Goal: Use online tool/utility: Use online tool/utility

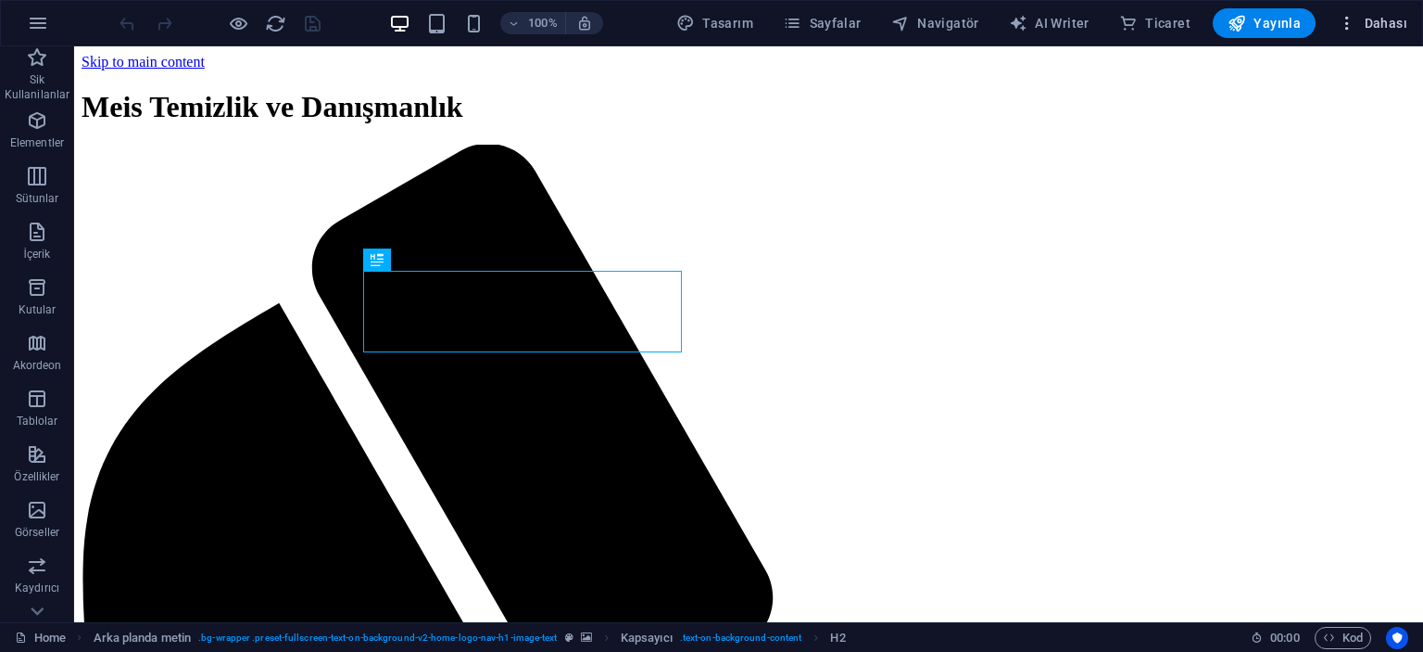
click at [1359, 21] on span "Dahası" at bounding box center [1373, 23] width 70 height 19
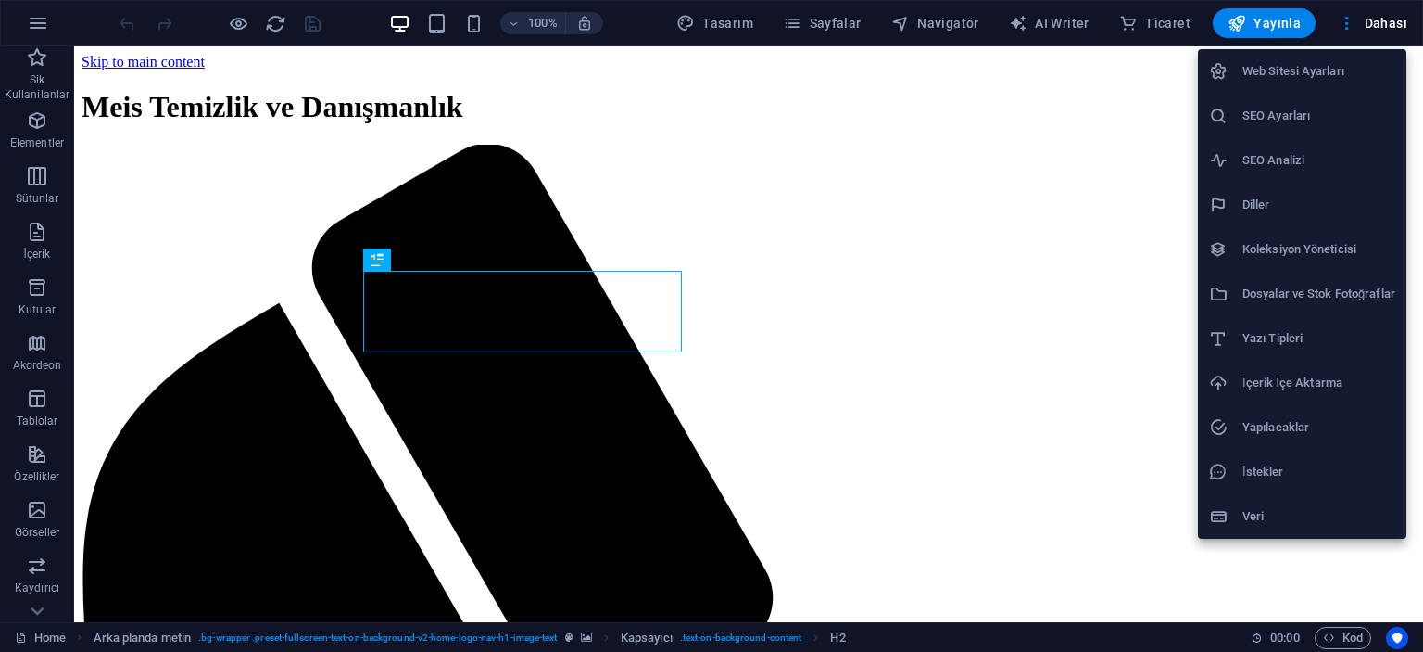
click at [1331, 251] on h6 "Koleksiyon Yöneticisi" at bounding box center [1319, 249] width 153 height 22
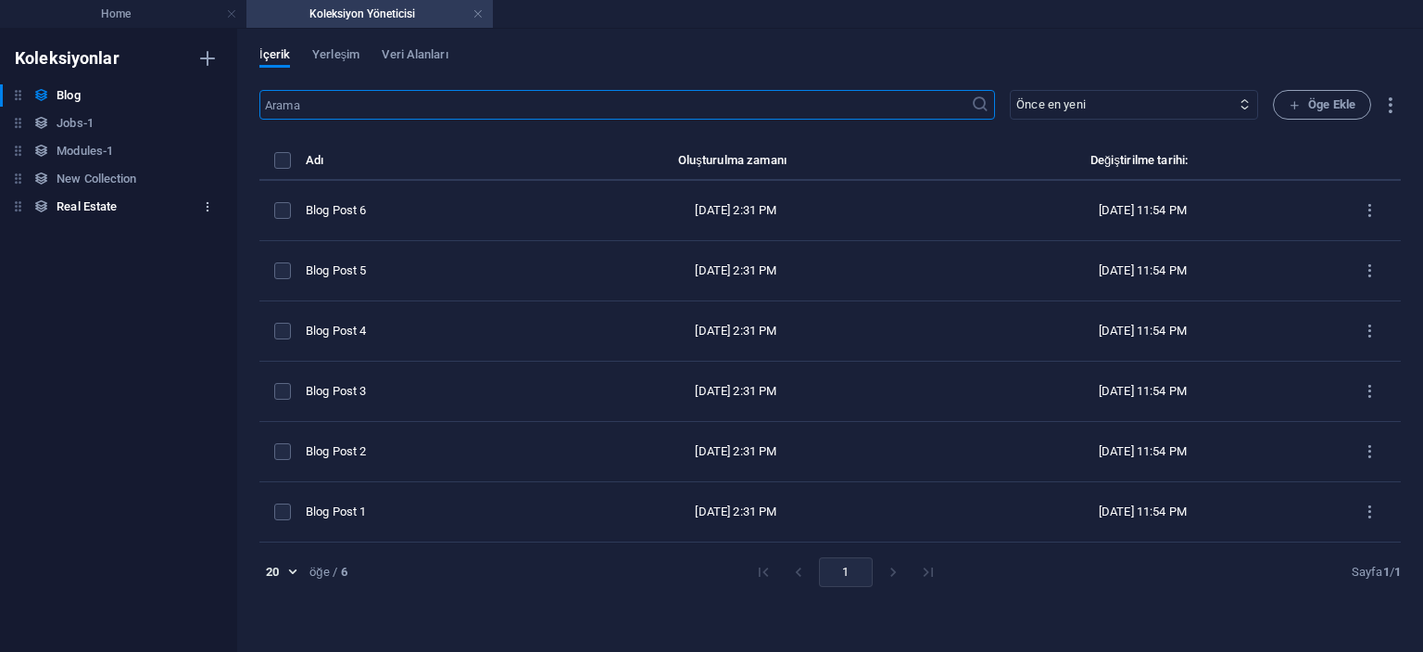
click at [209, 208] on icon "button" at bounding box center [207, 206] width 13 height 13
click at [185, 325] on h6 "Sil" at bounding box center [224, 333] width 83 height 22
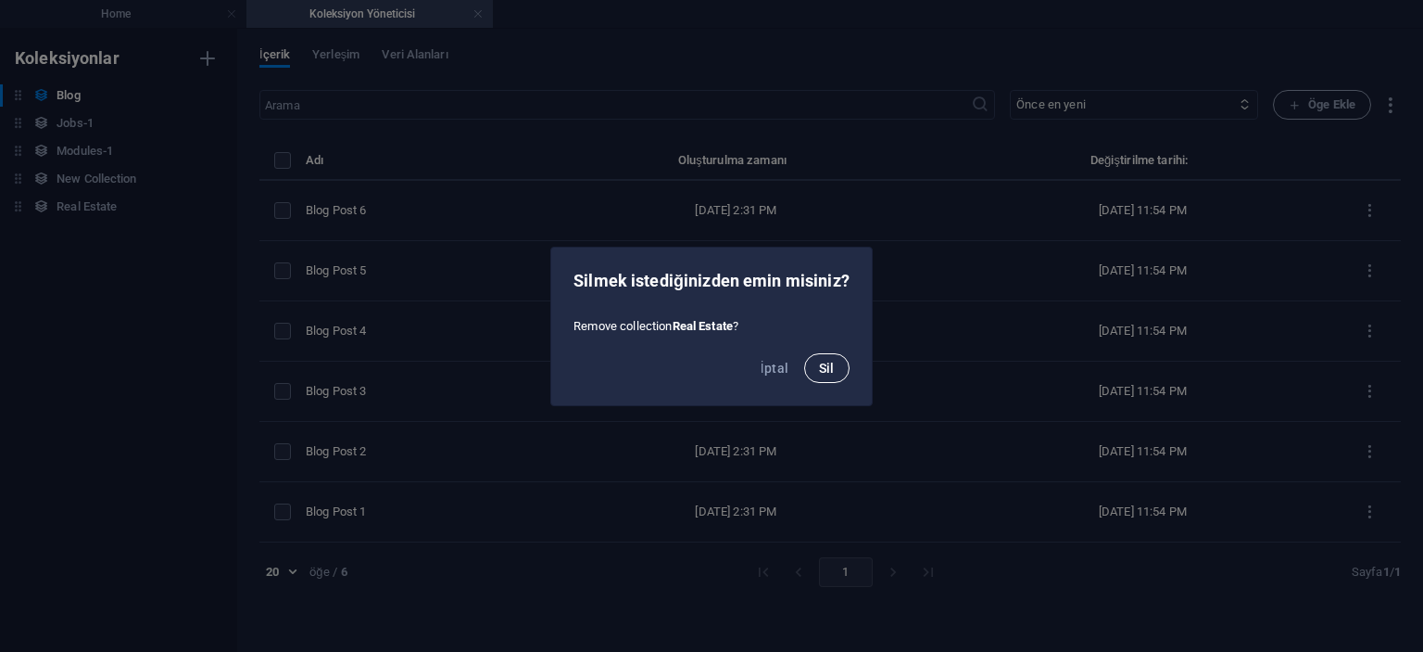
click at [827, 370] on span "Sil" at bounding box center [827, 368] width 16 height 15
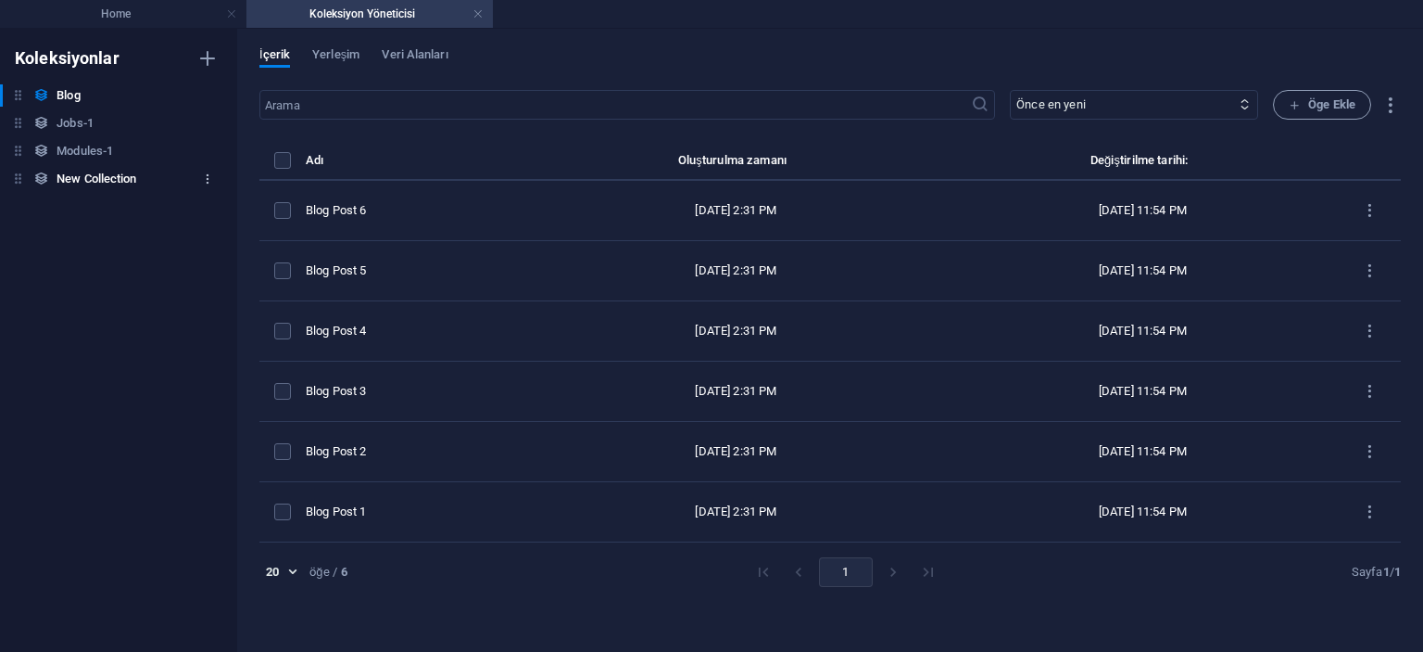
click at [207, 174] on icon "button" at bounding box center [207, 178] width 13 height 13
click at [219, 296] on h6 "Sil" at bounding box center [224, 305] width 83 height 22
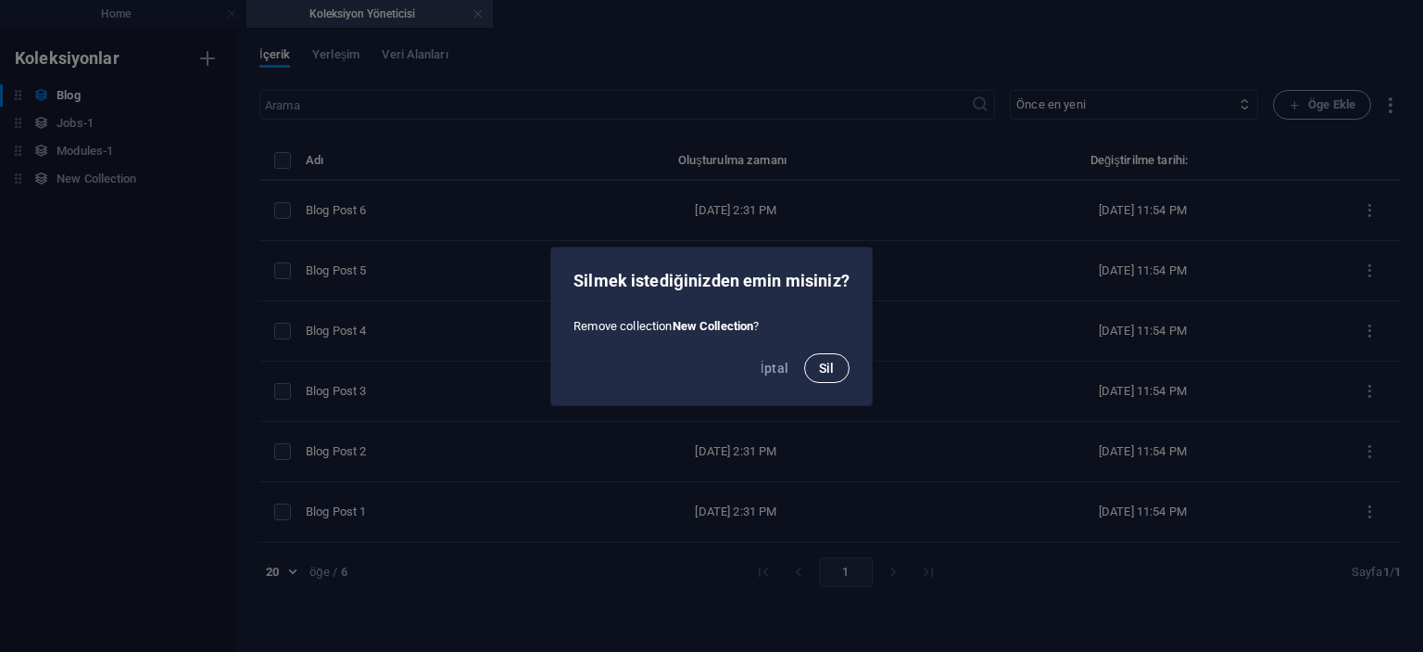
click at [824, 364] on span "Sil" at bounding box center [827, 368] width 16 height 15
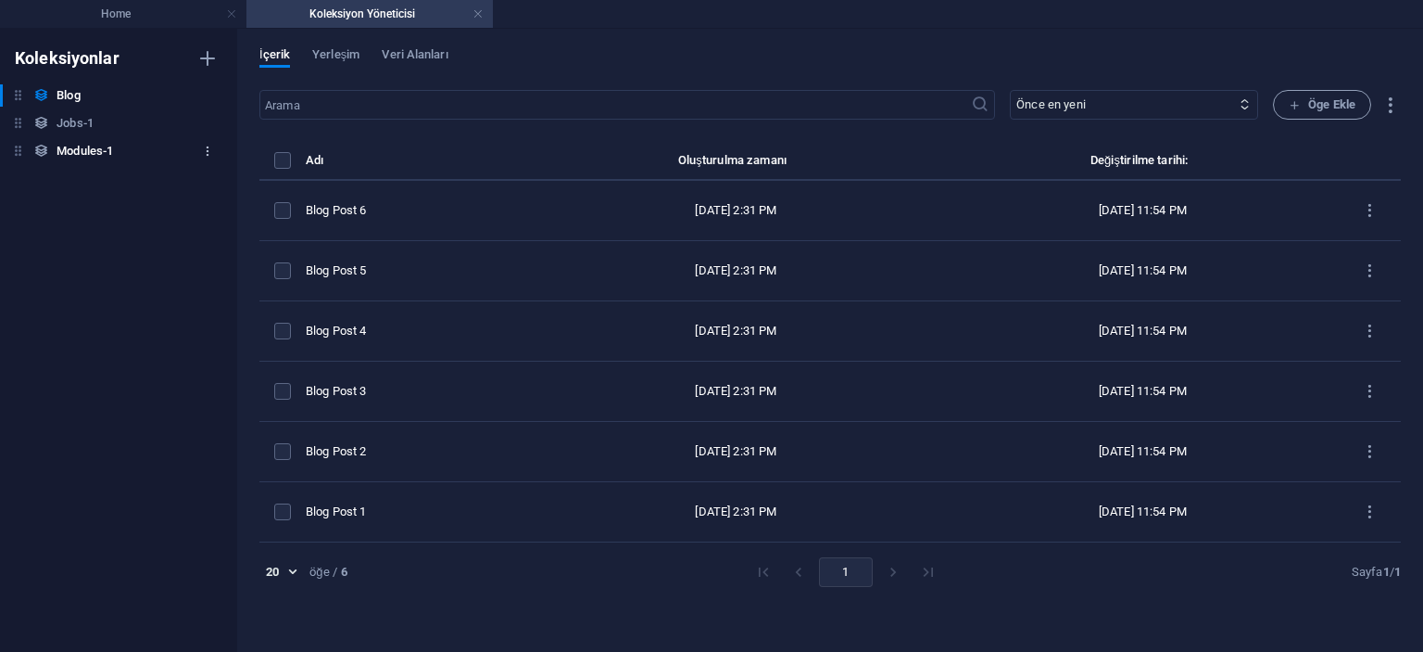
click at [204, 147] on icon "button" at bounding box center [207, 151] width 13 height 13
click at [204, 278] on h6 "Sil" at bounding box center [224, 277] width 83 height 22
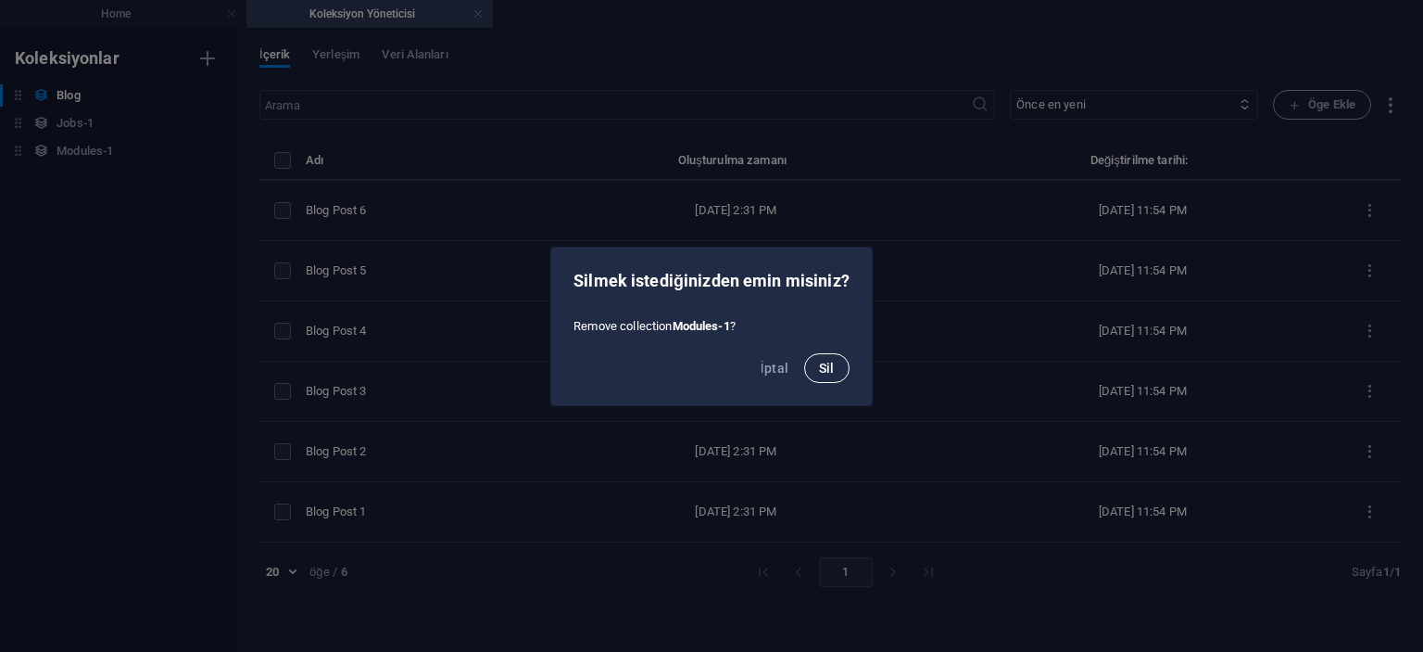
click at [811, 366] on button "Sil" at bounding box center [826, 368] width 45 height 30
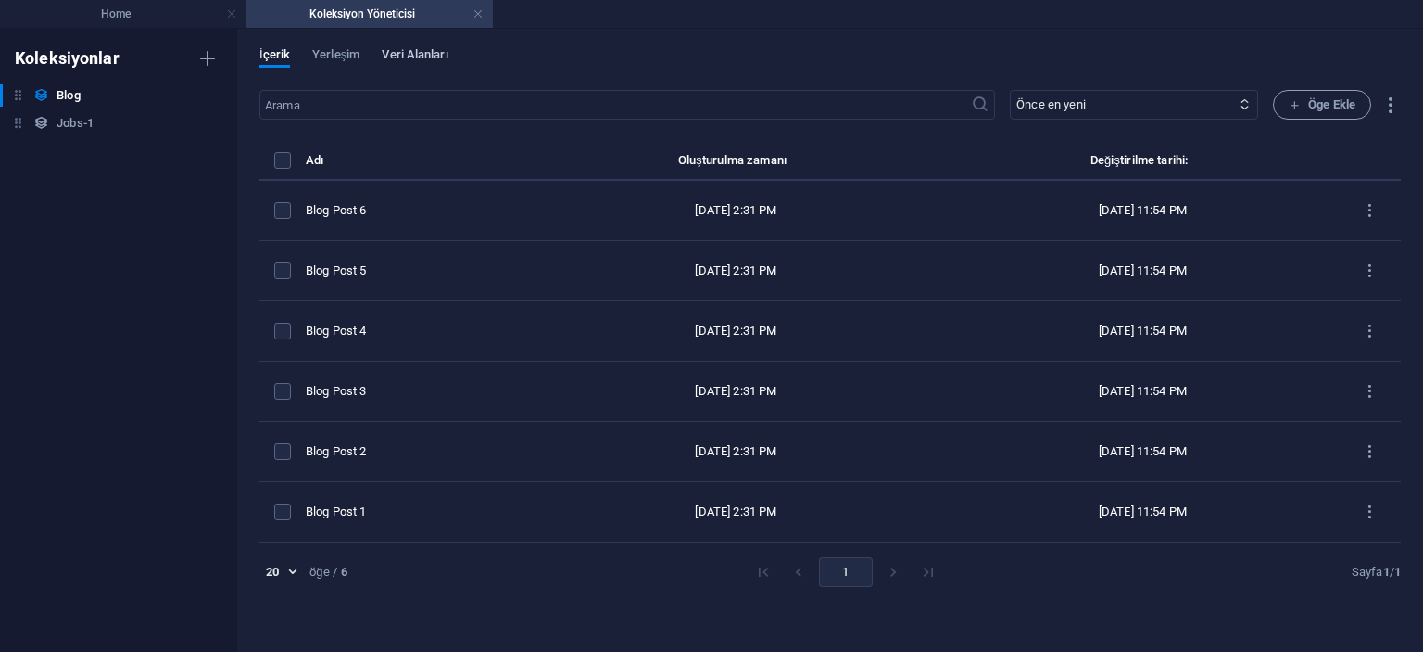
click at [423, 58] on span "Veri Alanları" at bounding box center [415, 57] width 66 height 26
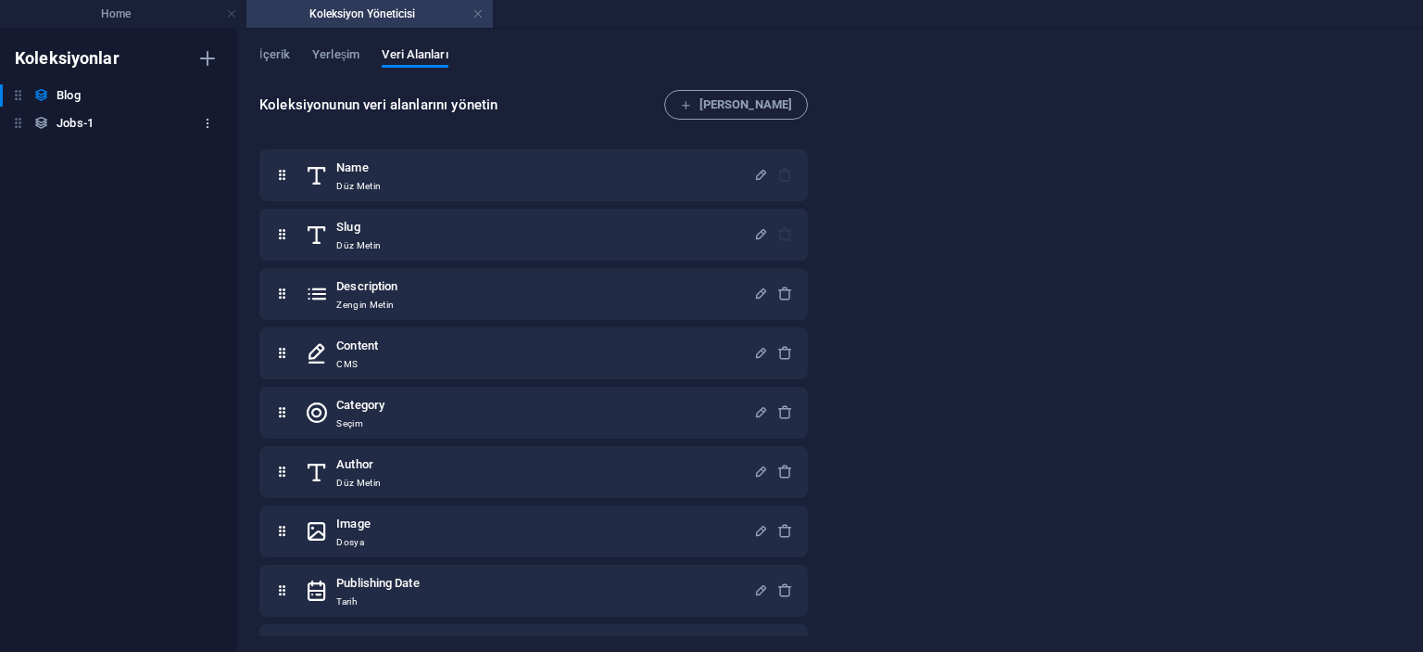
click at [211, 120] on icon "button" at bounding box center [207, 123] width 13 height 13
click at [216, 246] on h6 "Sil" at bounding box center [224, 249] width 83 height 22
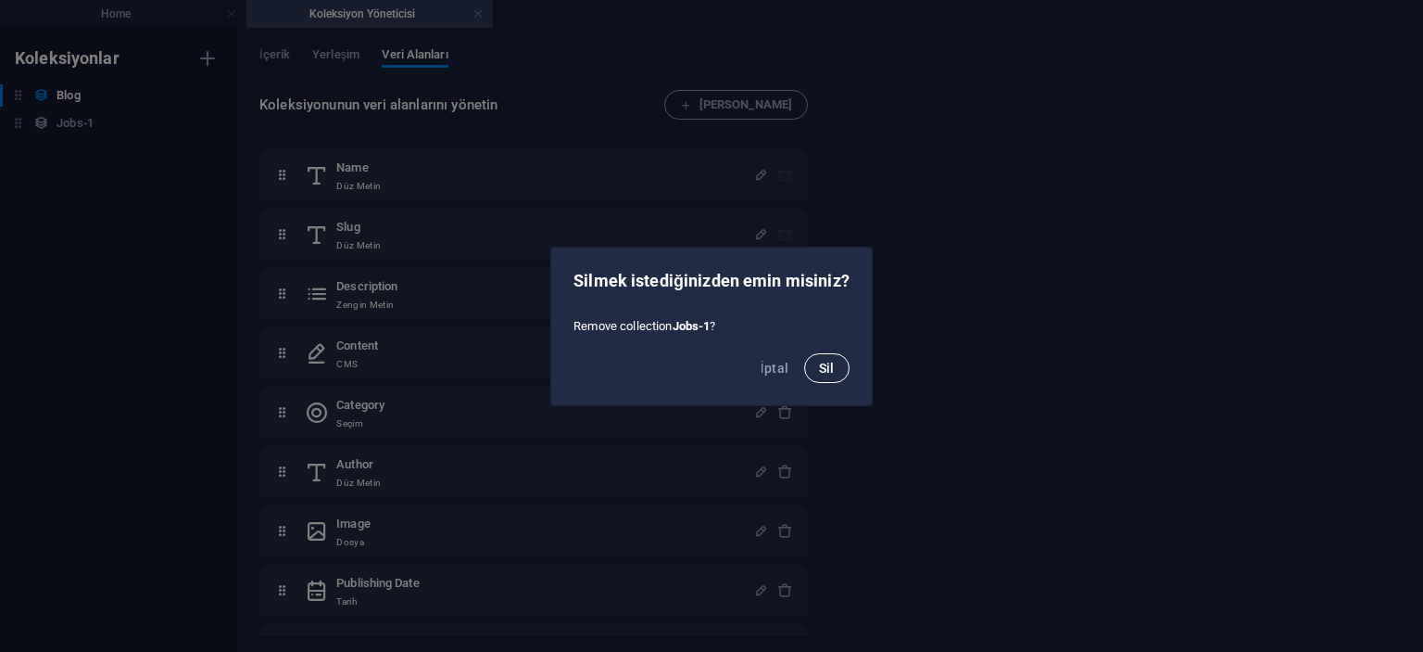
click at [825, 366] on span "Sil" at bounding box center [827, 368] width 16 height 15
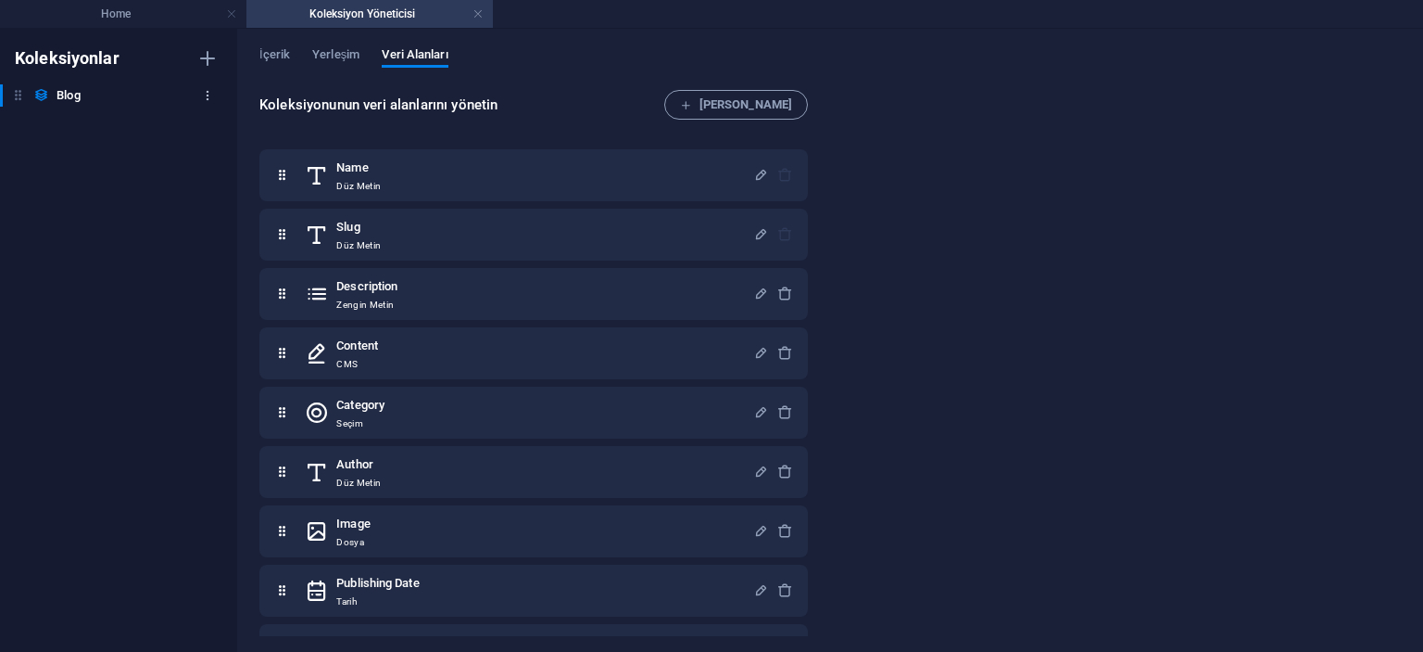
click at [210, 92] on icon "button" at bounding box center [207, 95] width 13 height 13
click at [220, 225] on h6 "Sil" at bounding box center [224, 221] width 83 height 22
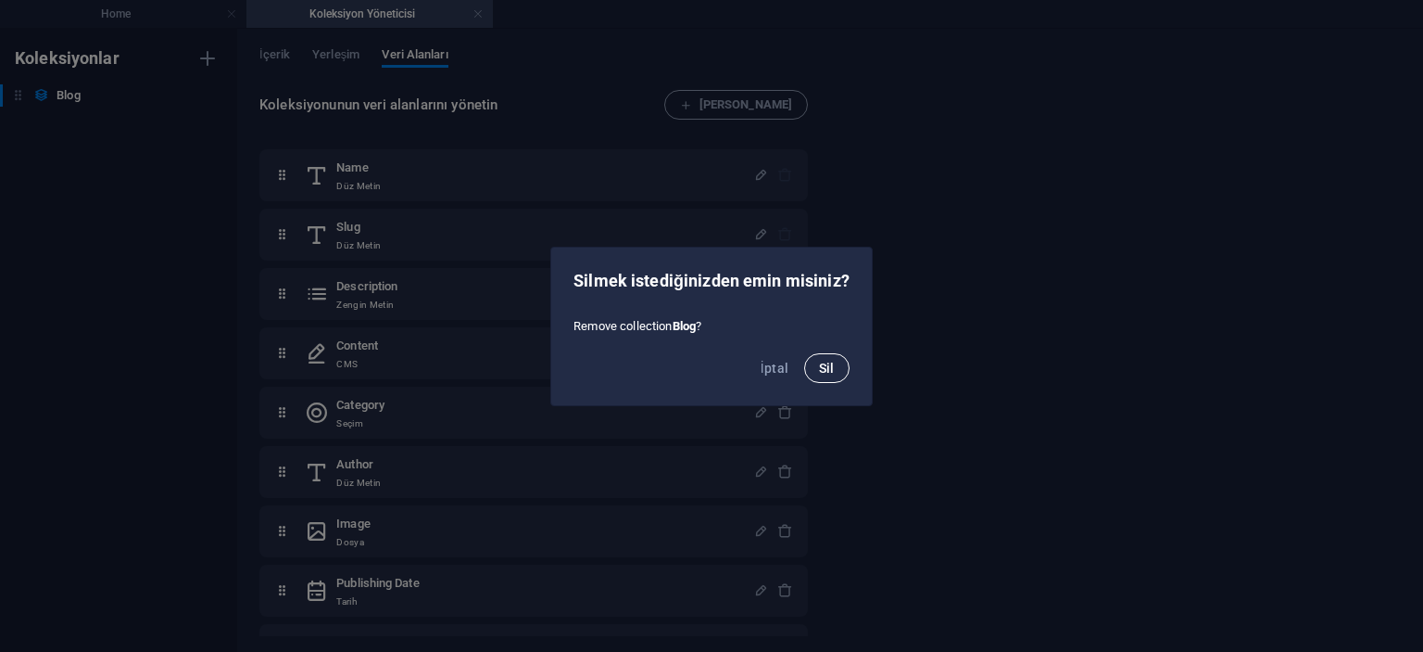
click at [834, 362] on button "Sil" at bounding box center [826, 368] width 45 height 30
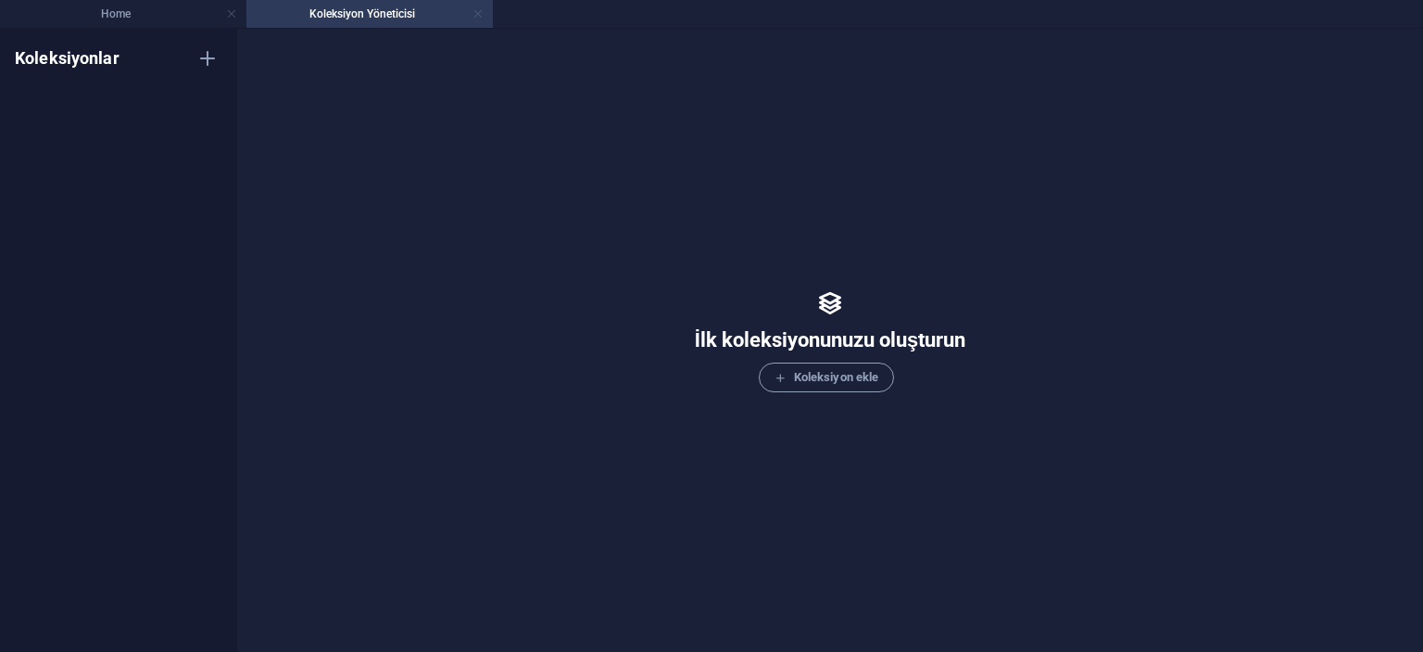
click at [475, 7] on link at bounding box center [478, 15] width 11 height 18
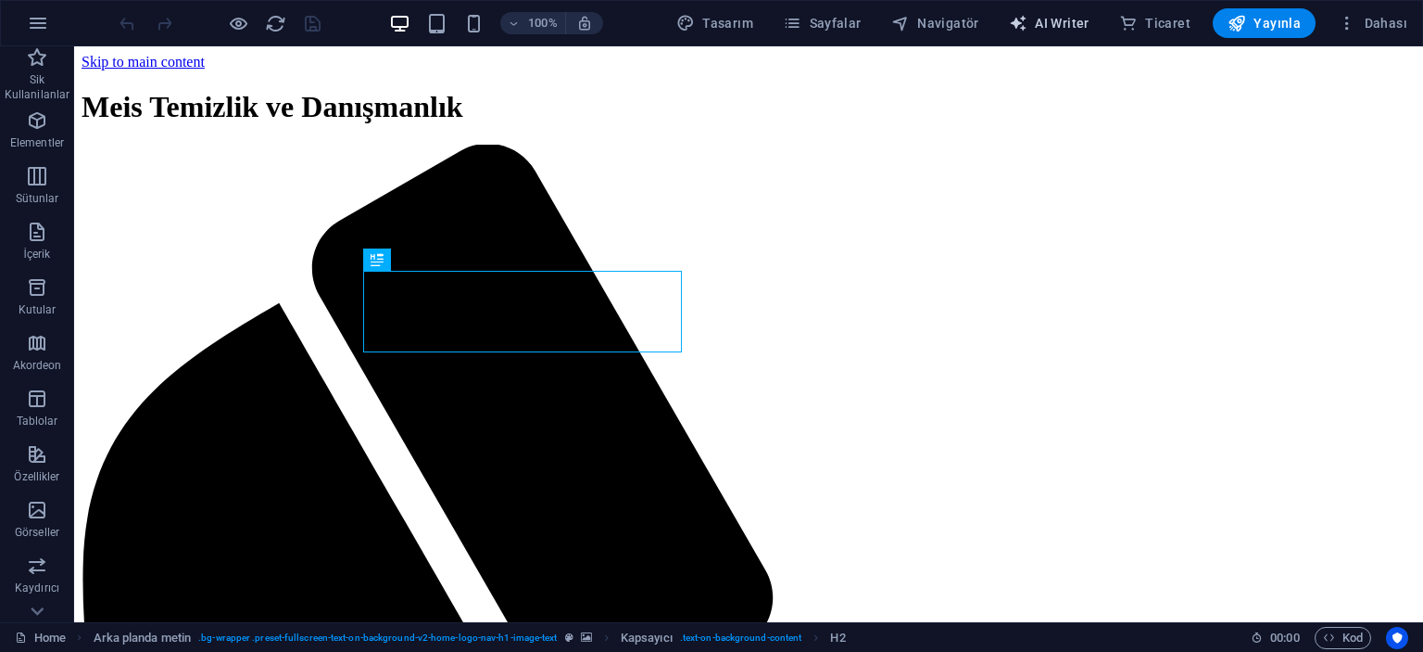
click at [1056, 30] on span "AI Writer" at bounding box center [1049, 23] width 81 height 19
select select "English"
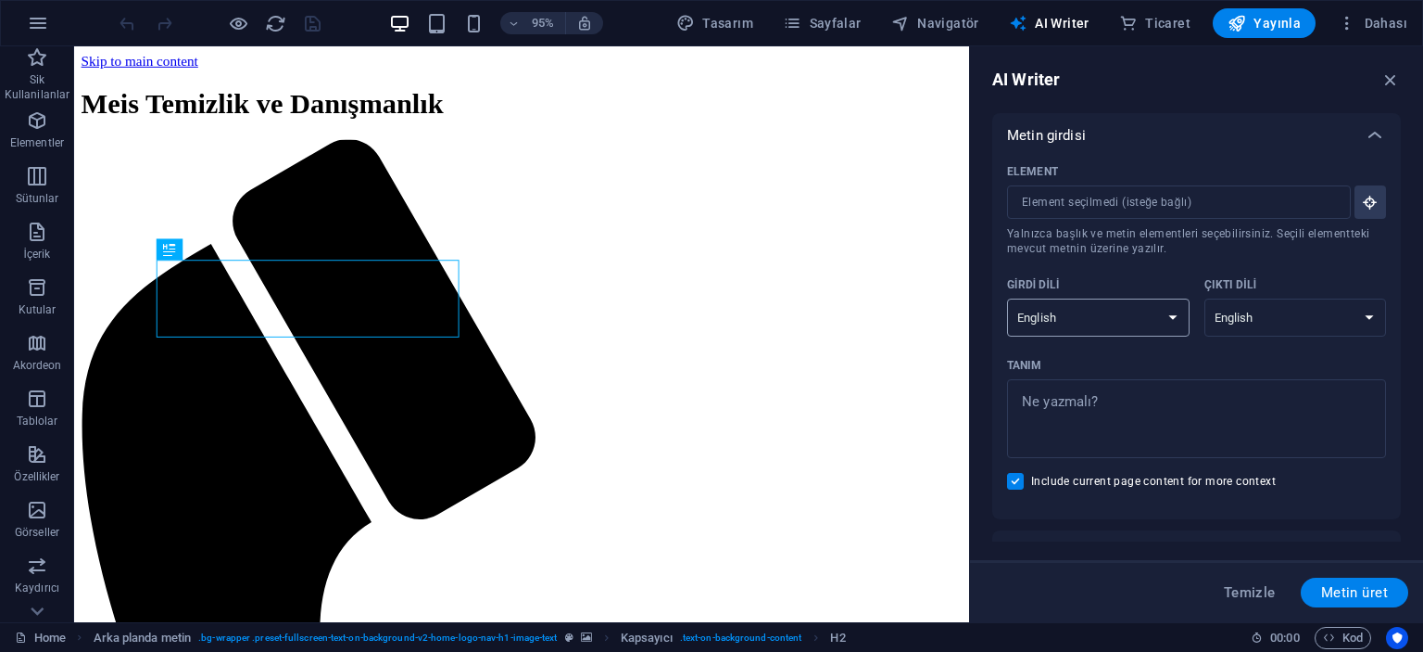
click at [1142, 310] on select "Albanian Arabic Armenian Awadhi Azerbaijani Bashkir Basque Belarusian Bengali B…" at bounding box center [1098, 317] width 183 height 38
click at [1347, 124] on div "Metin girdisi" at bounding box center [1197, 135] width 409 height 44
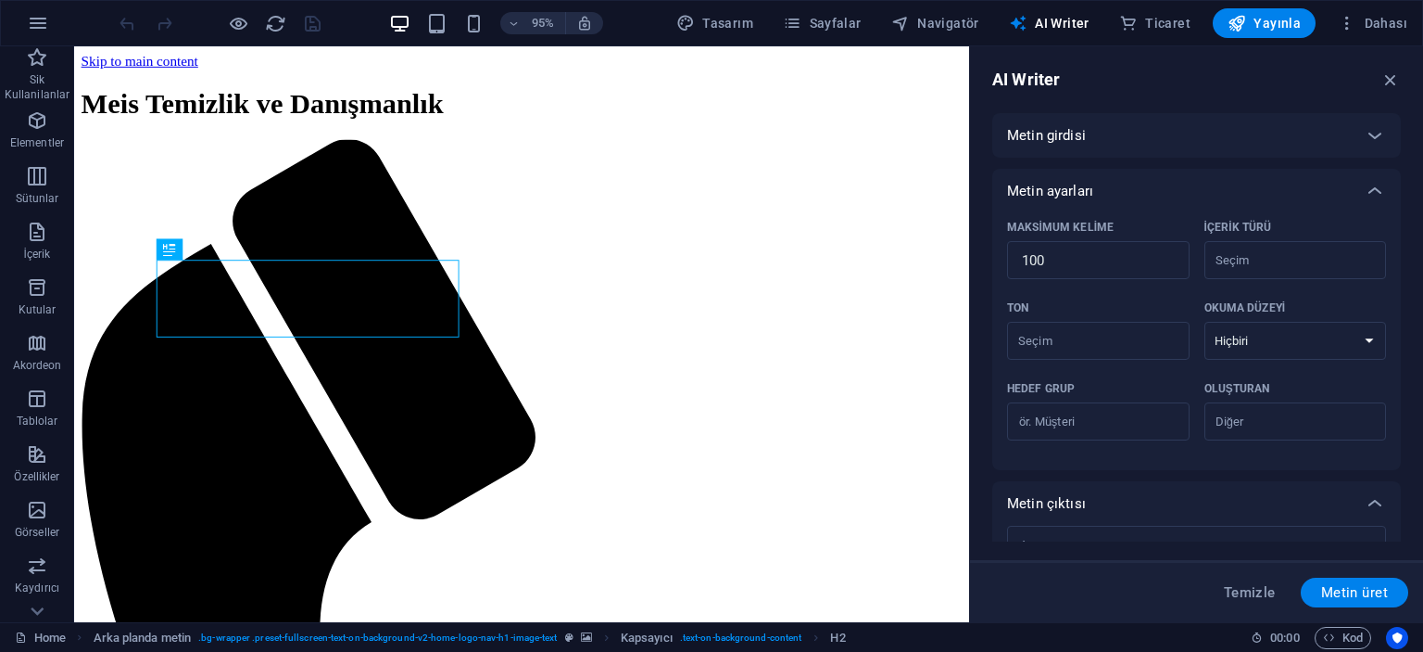
click at [1354, 113] on div "Metin girdisi" at bounding box center [1197, 135] width 409 height 44
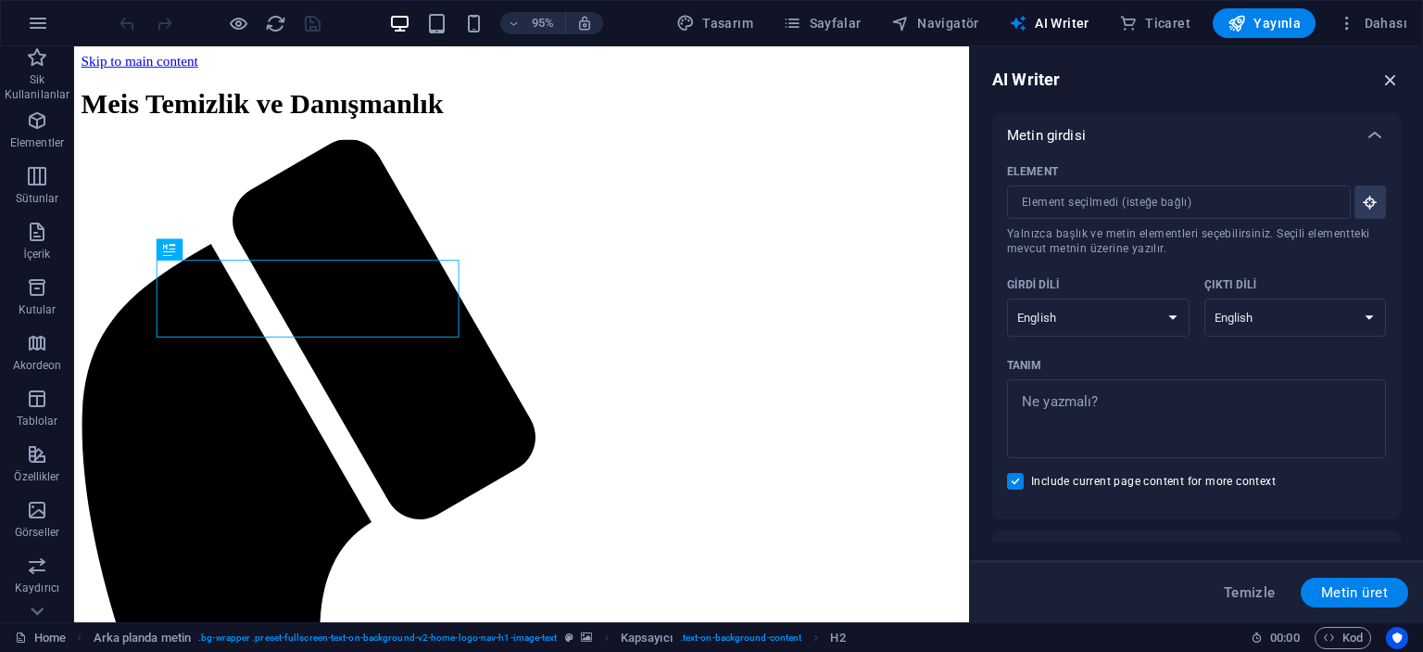
click at [1394, 82] on icon "button" at bounding box center [1391, 80] width 20 height 20
